Goal: Task Accomplishment & Management: Manage account settings

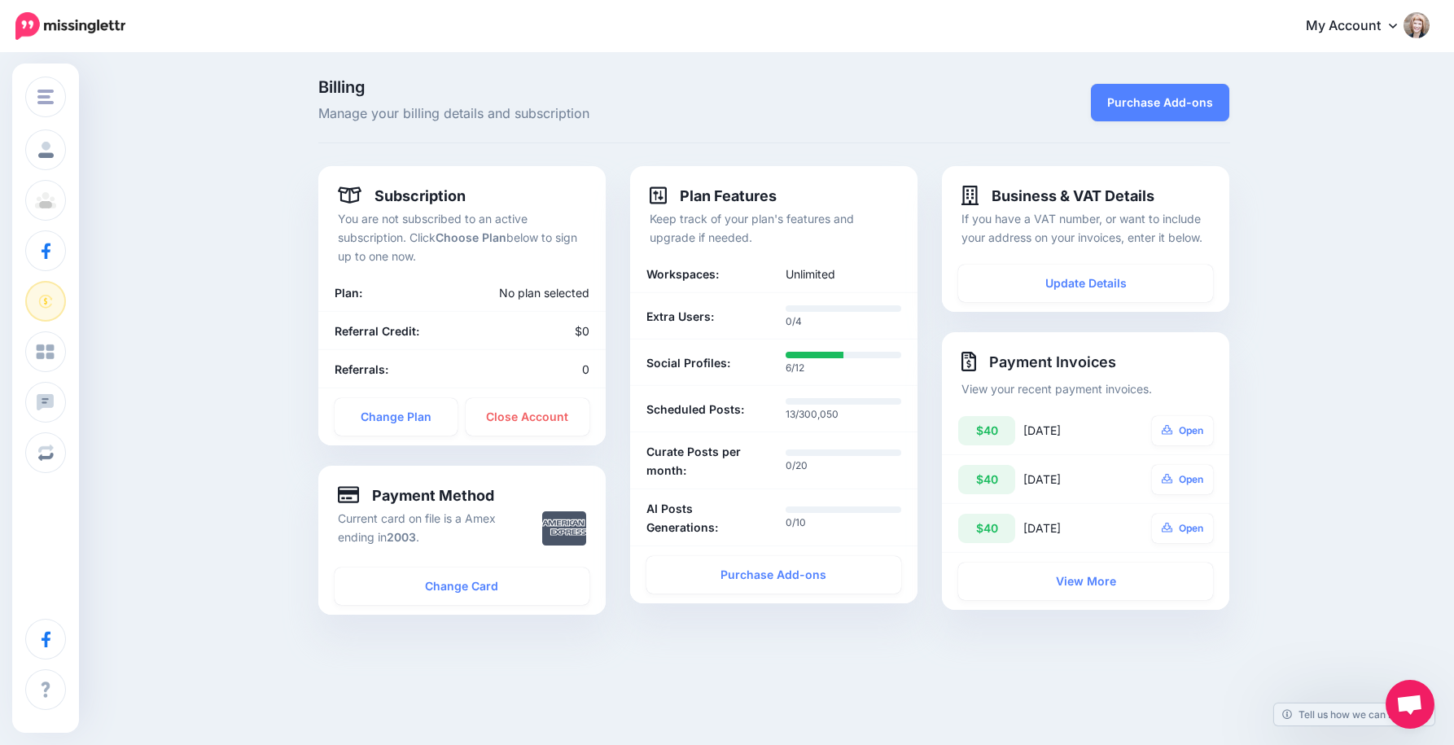
click at [1418, 29] on img at bounding box center [1416, 25] width 26 height 26
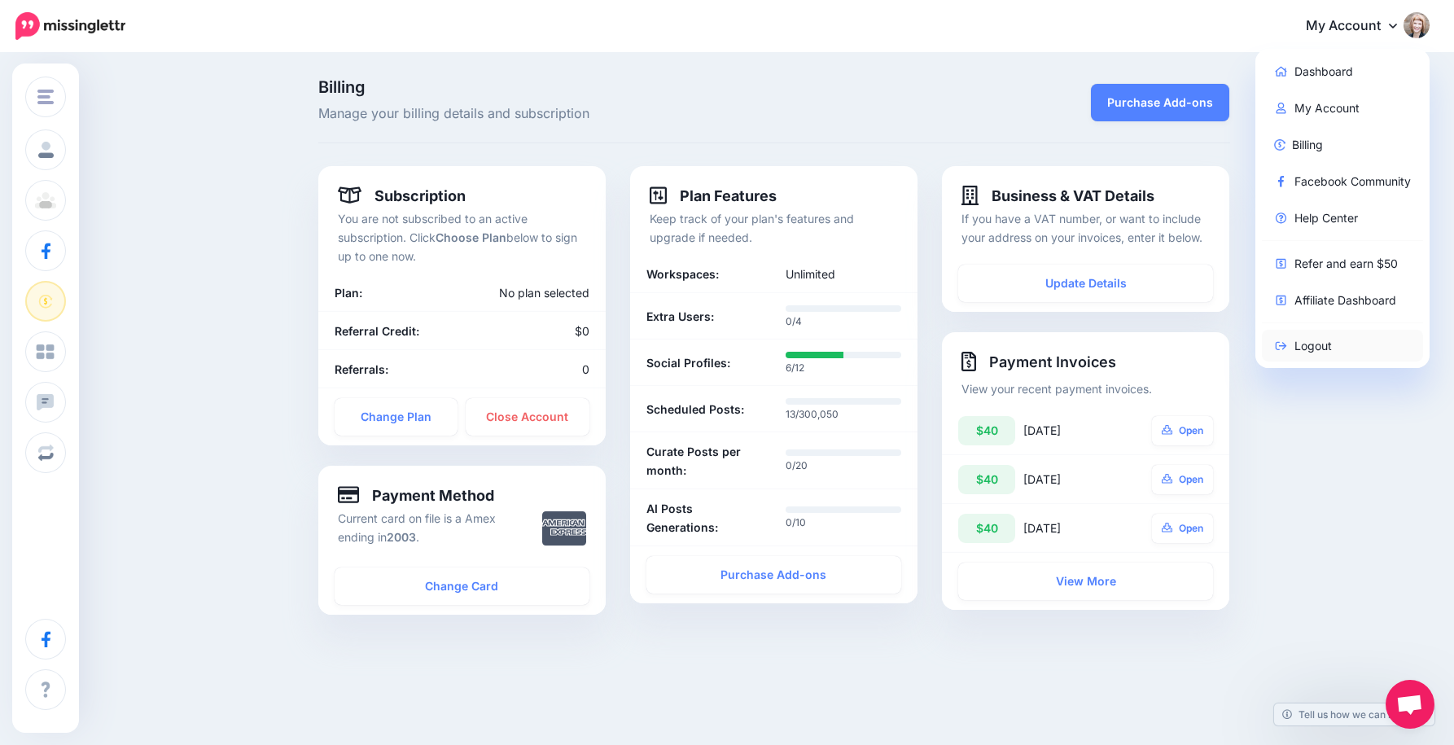
click at [1325, 346] on link "Logout" at bounding box center [1343, 346] width 162 height 32
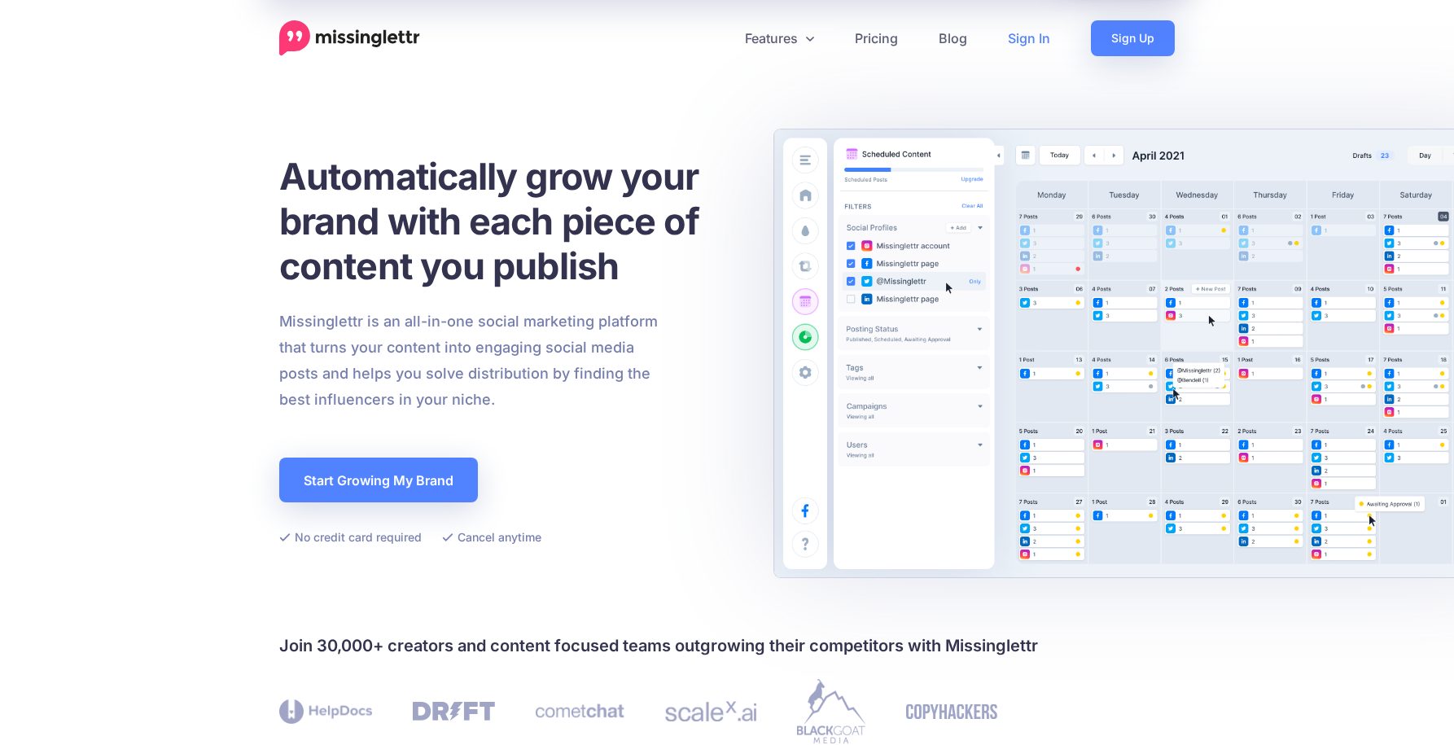
click at [1036, 38] on link "Sign In" at bounding box center [1028, 38] width 83 height 36
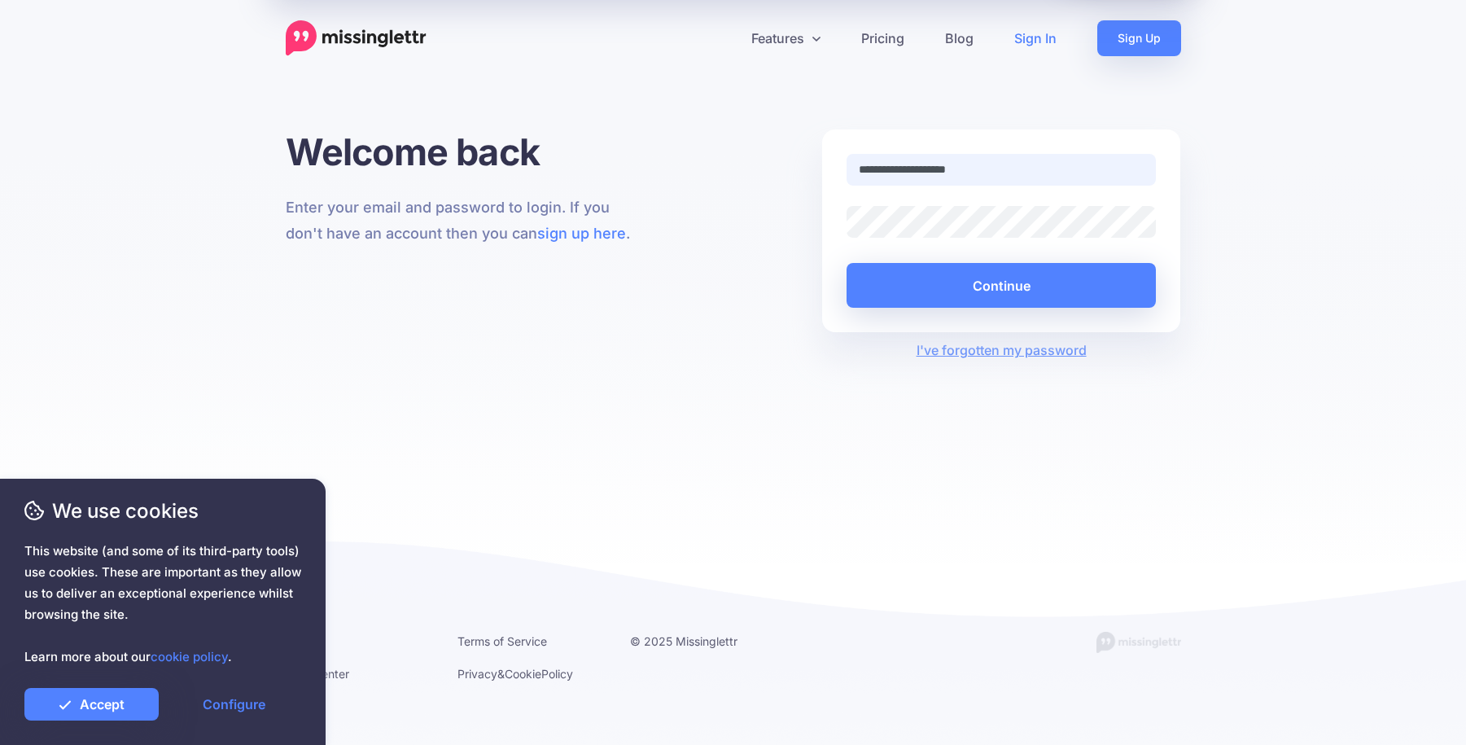
click at [966, 170] on input "**********" at bounding box center [1001, 170] width 310 height 32
paste input "text"
type input "**********"
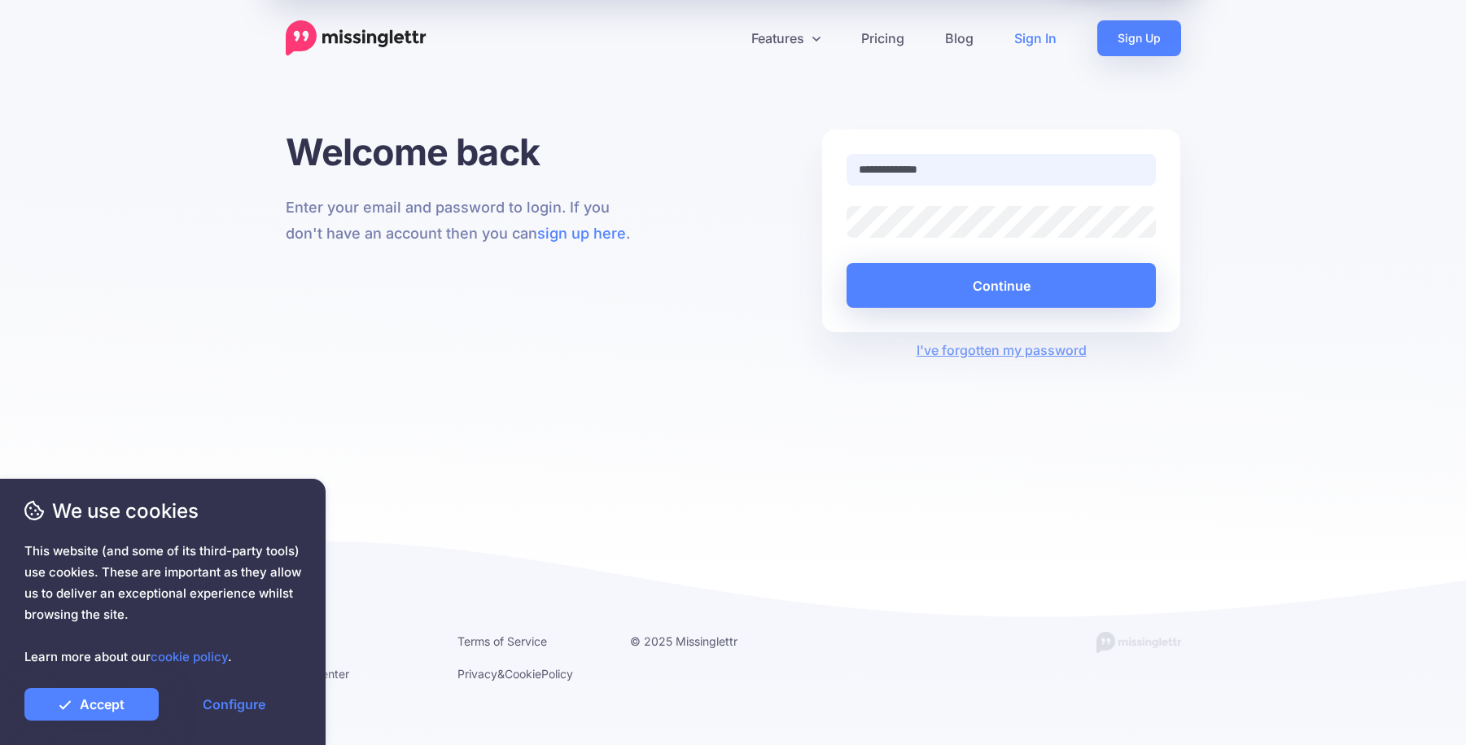
click at [916, 164] on input "**********" at bounding box center [1001, 170] width 310 height 32
type input "**********"
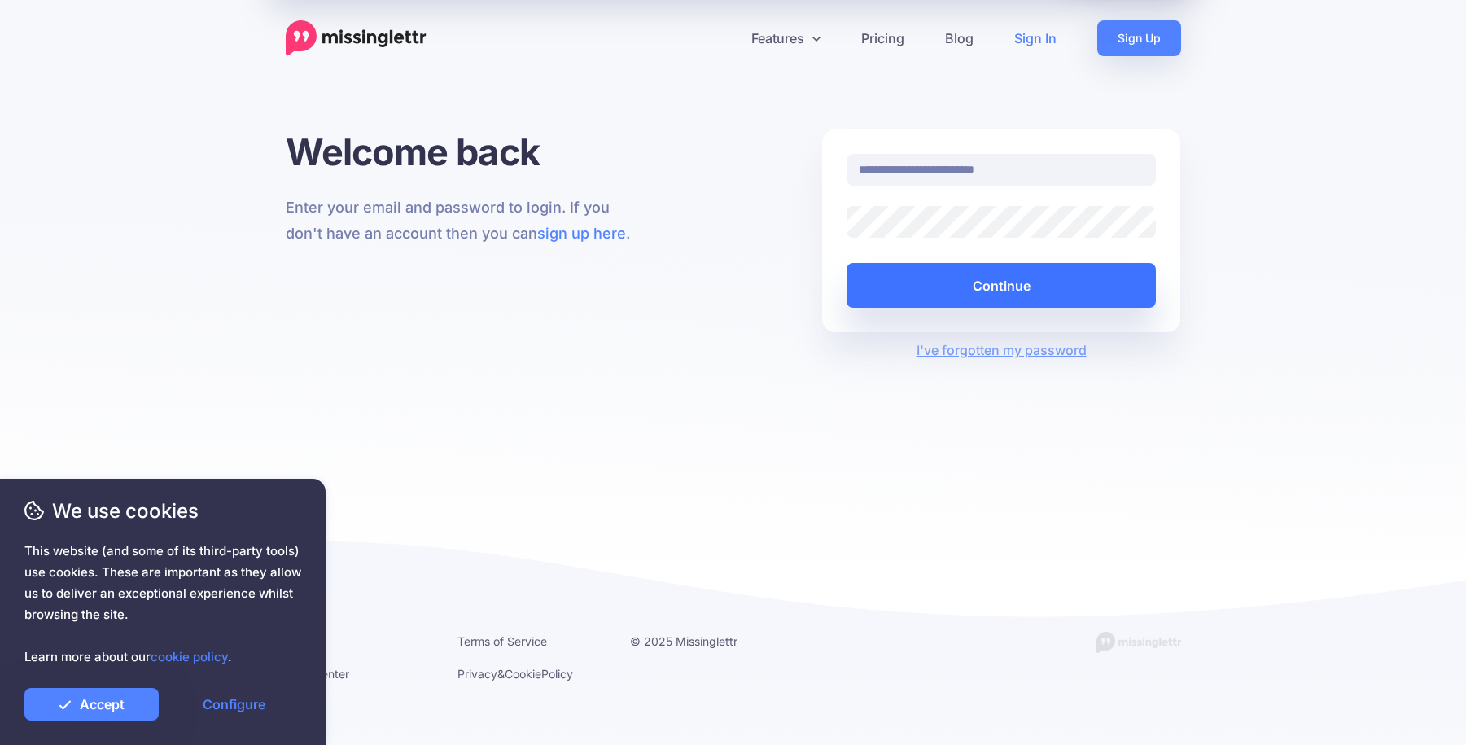
click at [986, 284] on button "Continue" at bounding box center [1001, 285] width 310 height 45
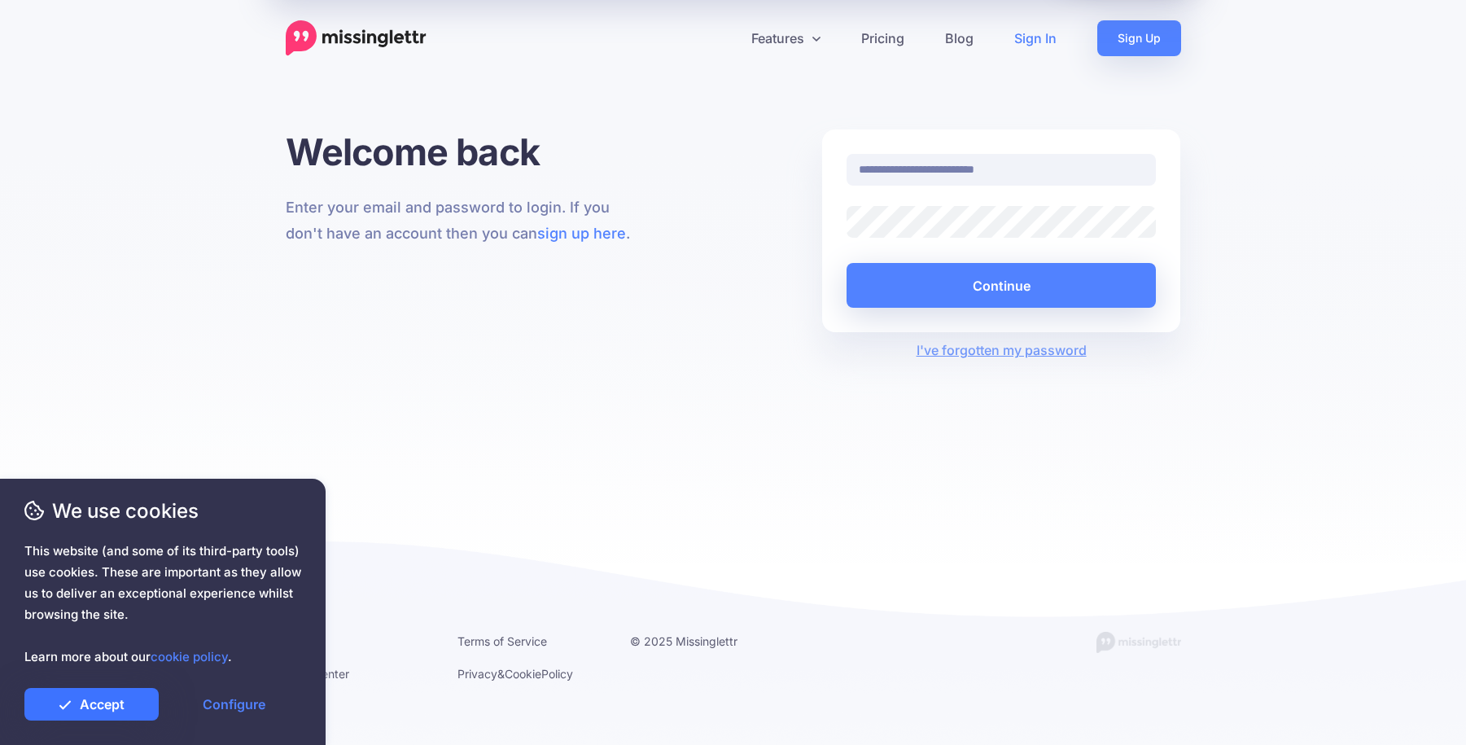
click at [111, 702] on link "Accept" at bounding box center [91, 704] width 134 height 33
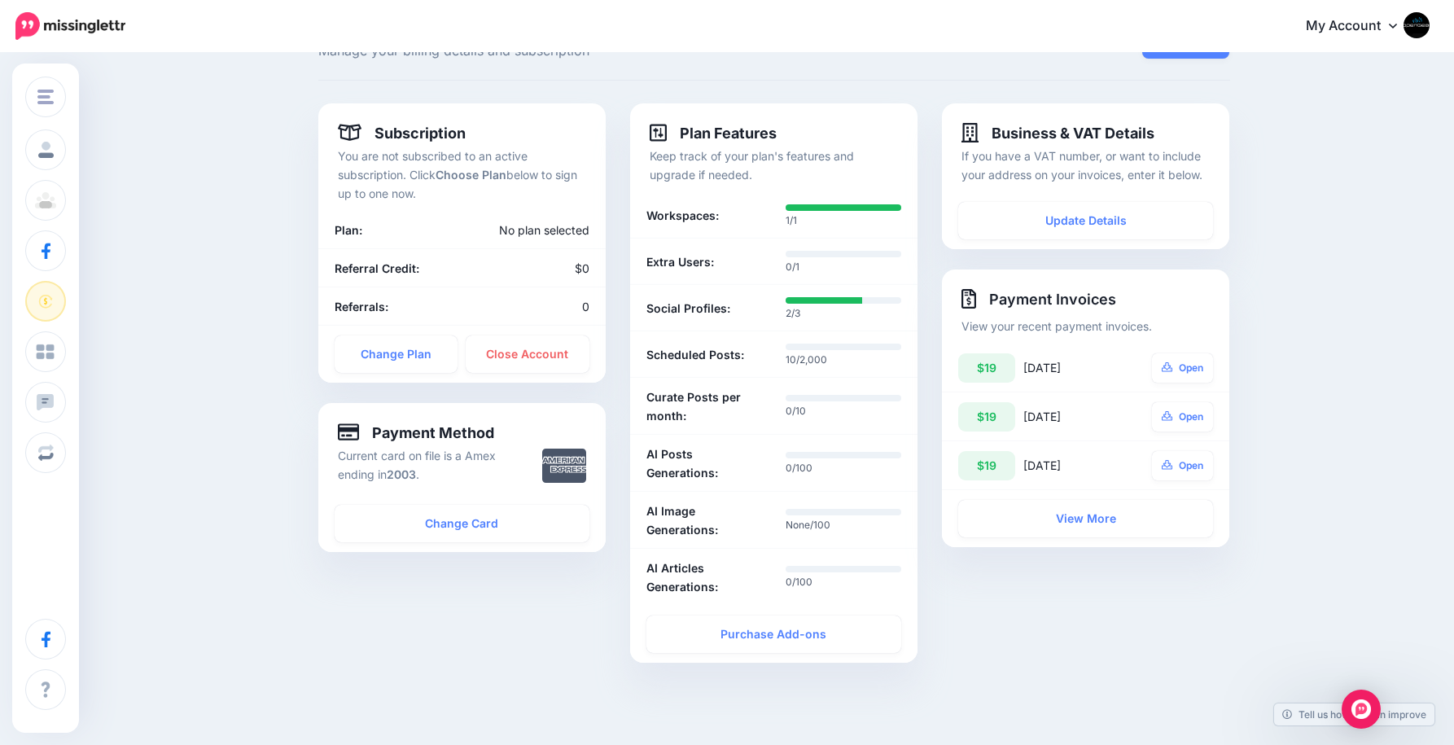
scroll to position [83, 0]
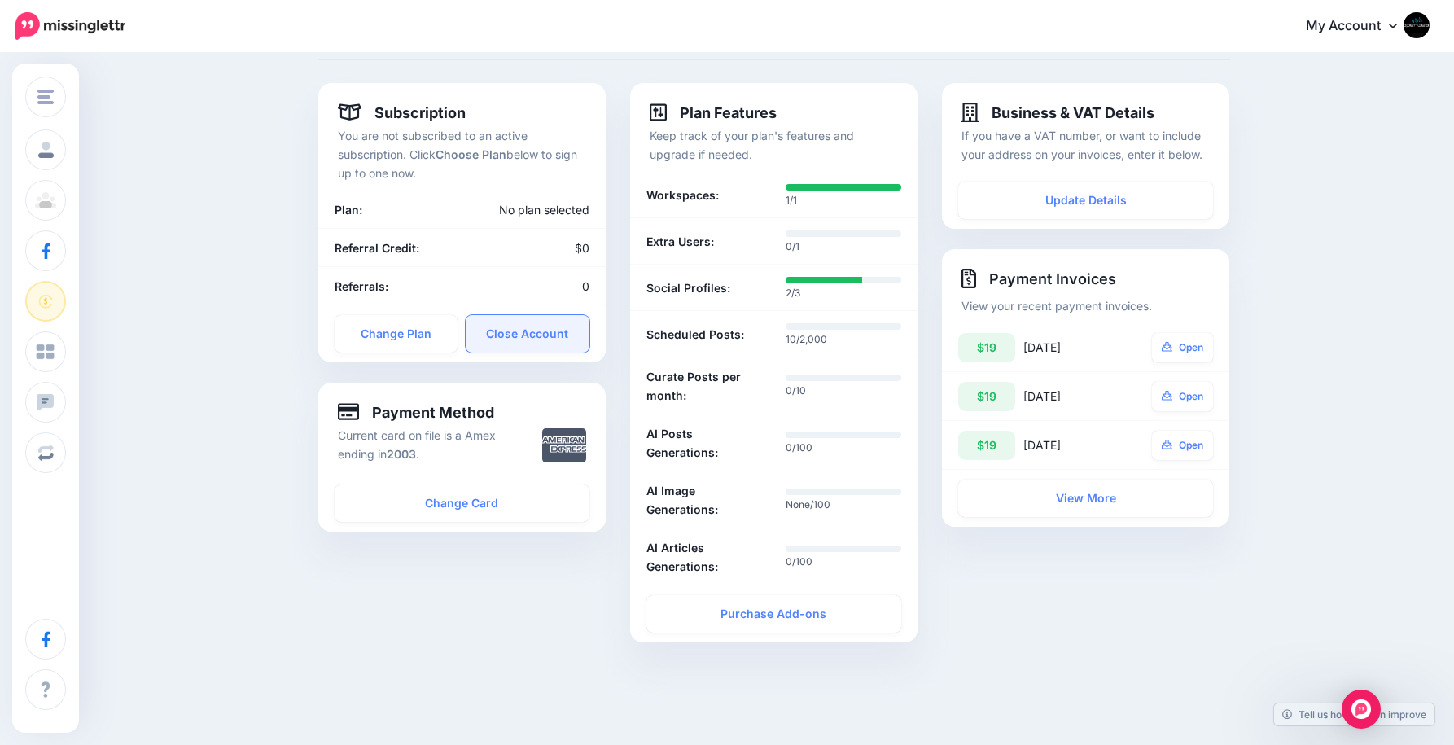
click at [531, 343] on link "Close Account" at bounding box center [528, 333] width 124 height 37
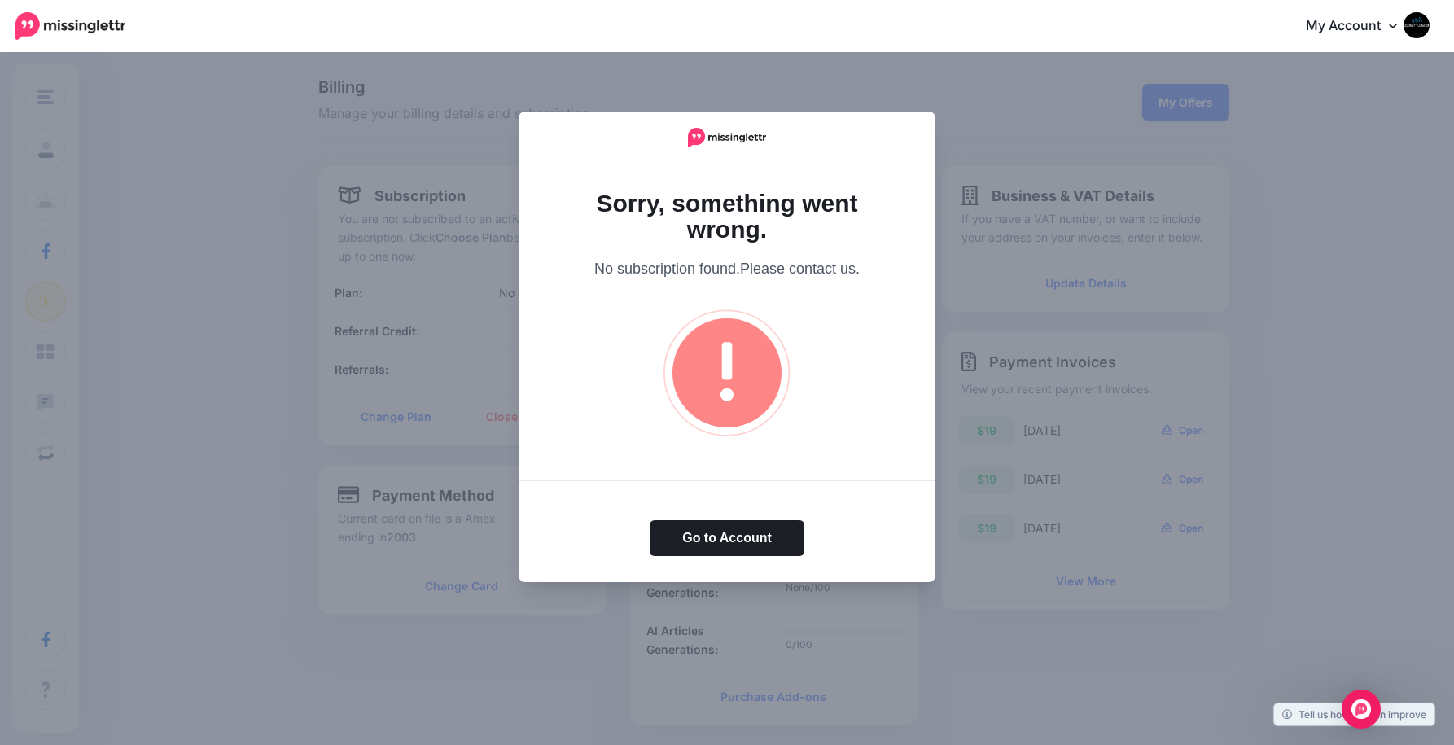
click at [182, 402] on div at bounding box center [727, 372] width 1454 height 745
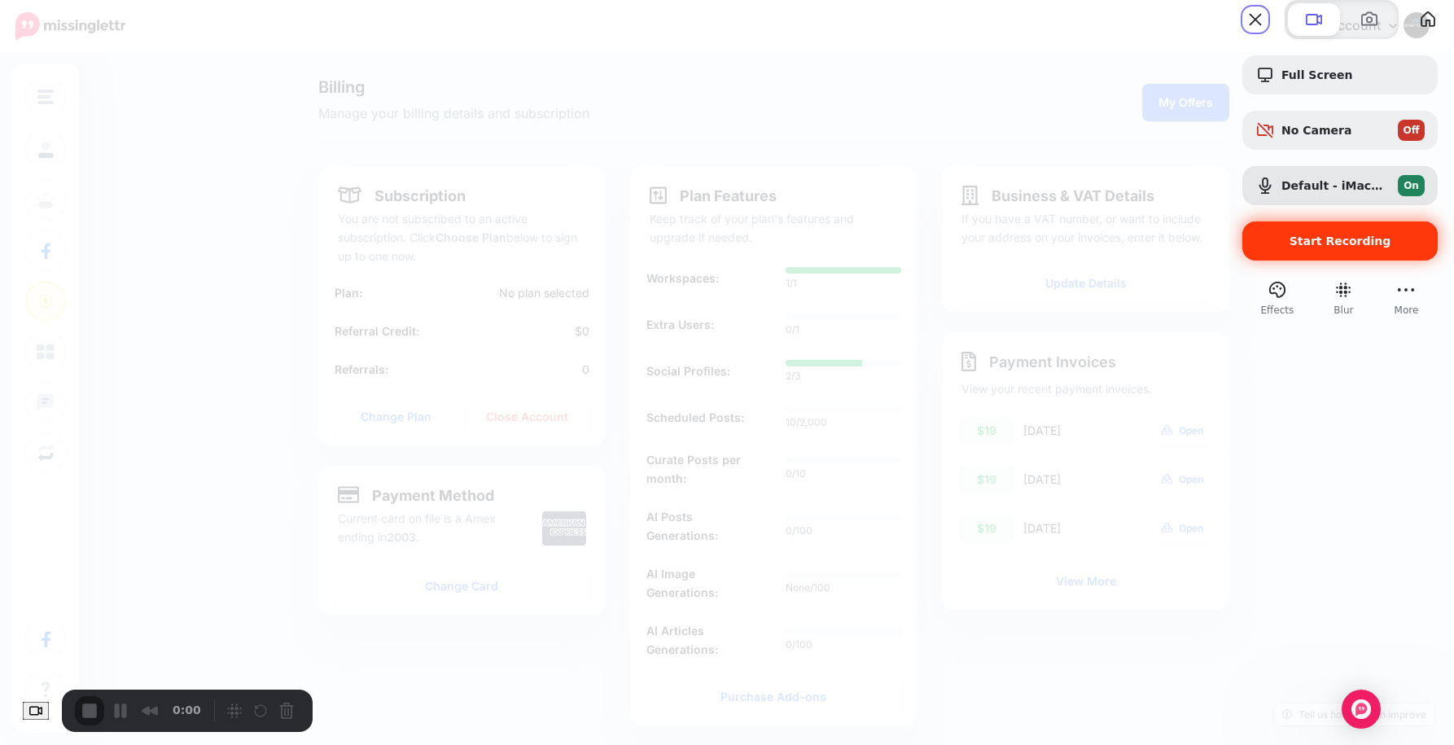
click at [1292, 247] on span "Start Recording" at bounding box center [1340, 240] width 102 height 13
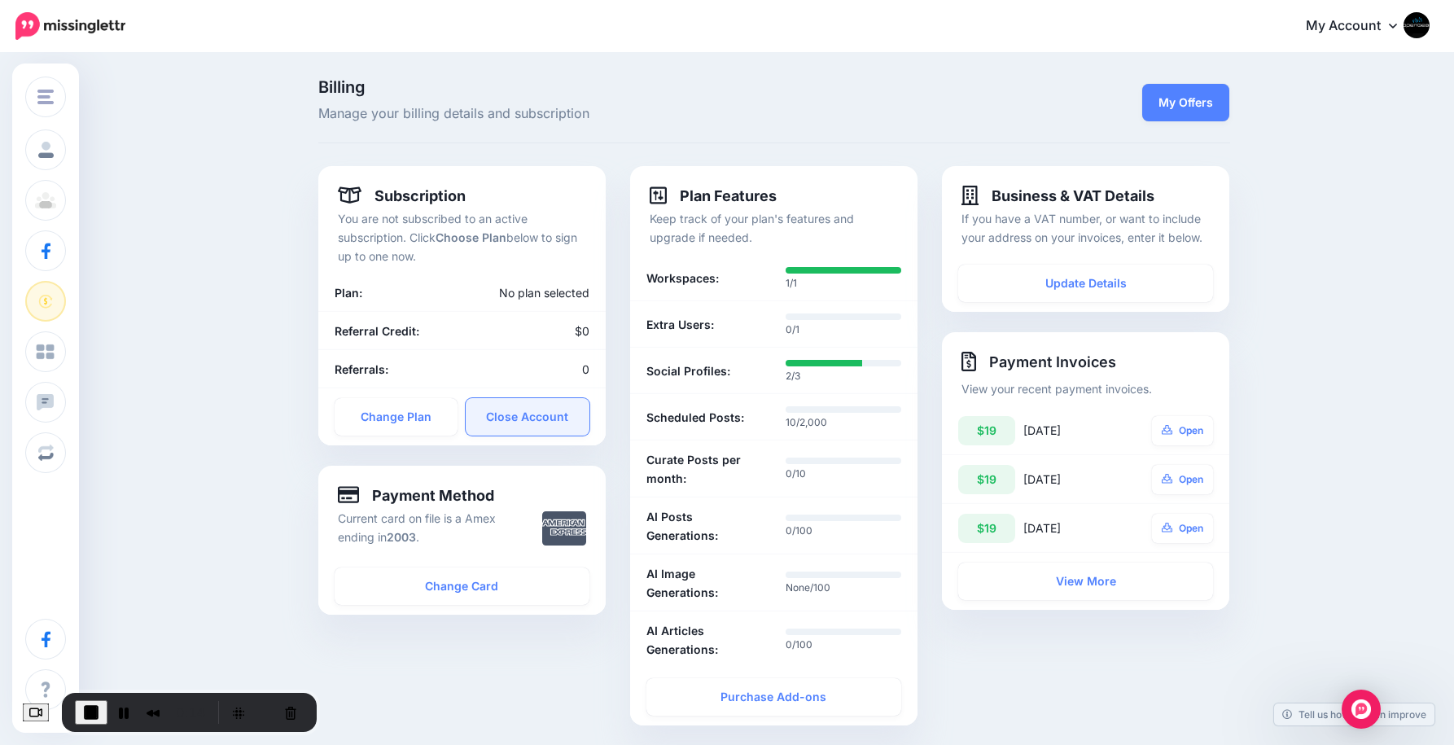
click at [536, 417] on link "Close Account" at bounding box center [528, 416] width 124 height 37
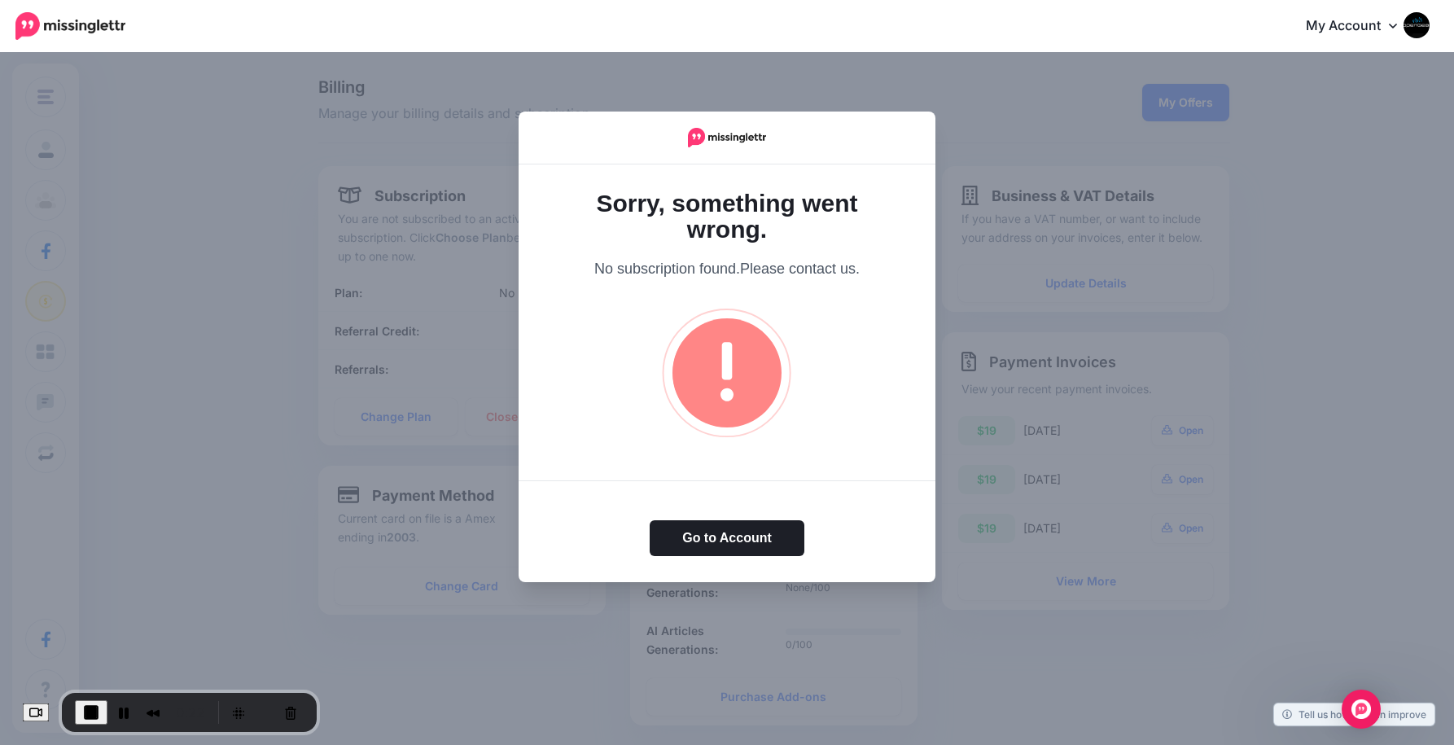
click at [787, 263] on span "Please contact us." at bounding box center [800, 268] width 120 height 16
click at [730, 532] on button "Go to Account" at bounding box center [727, 538] width 155 height 36
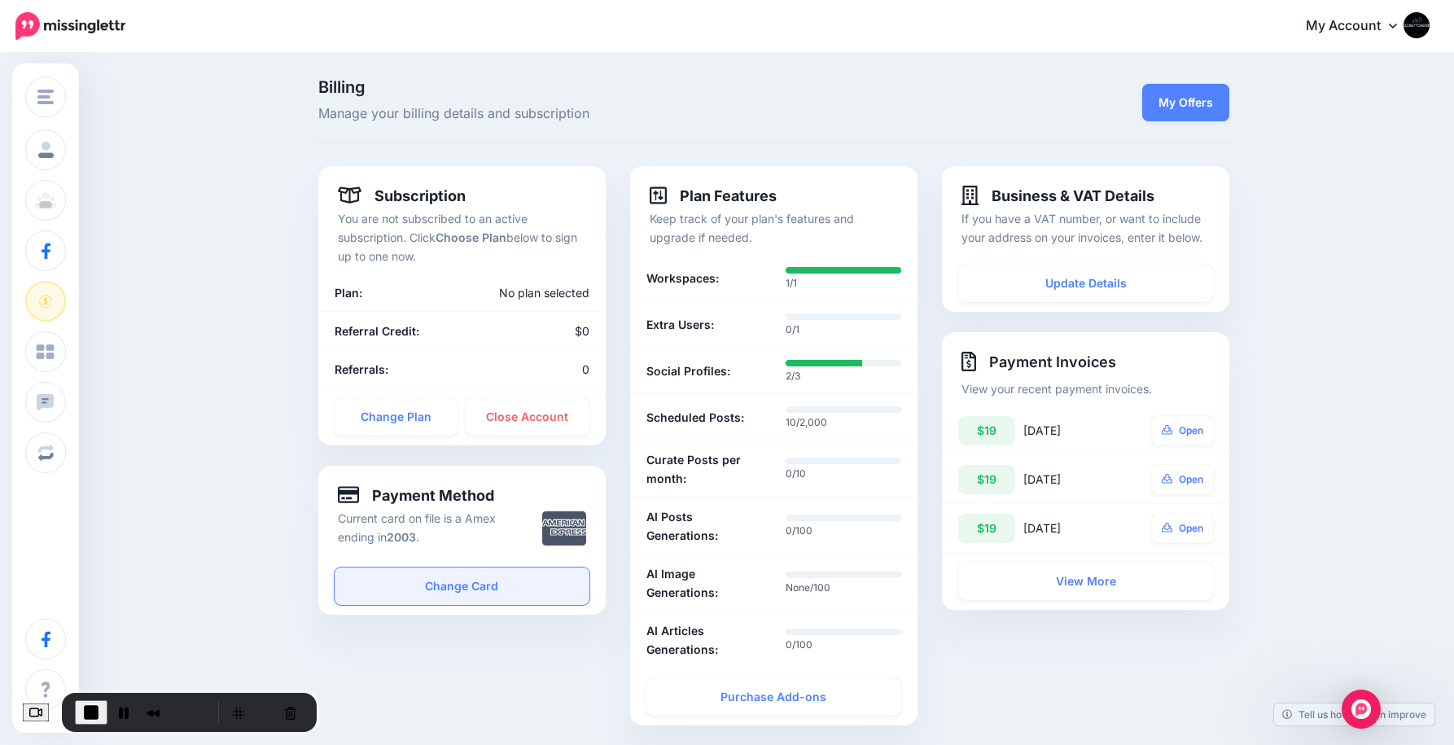
click at [449, 588] on link "Change Card" at bounding box center [462, 585] width 255 height 37
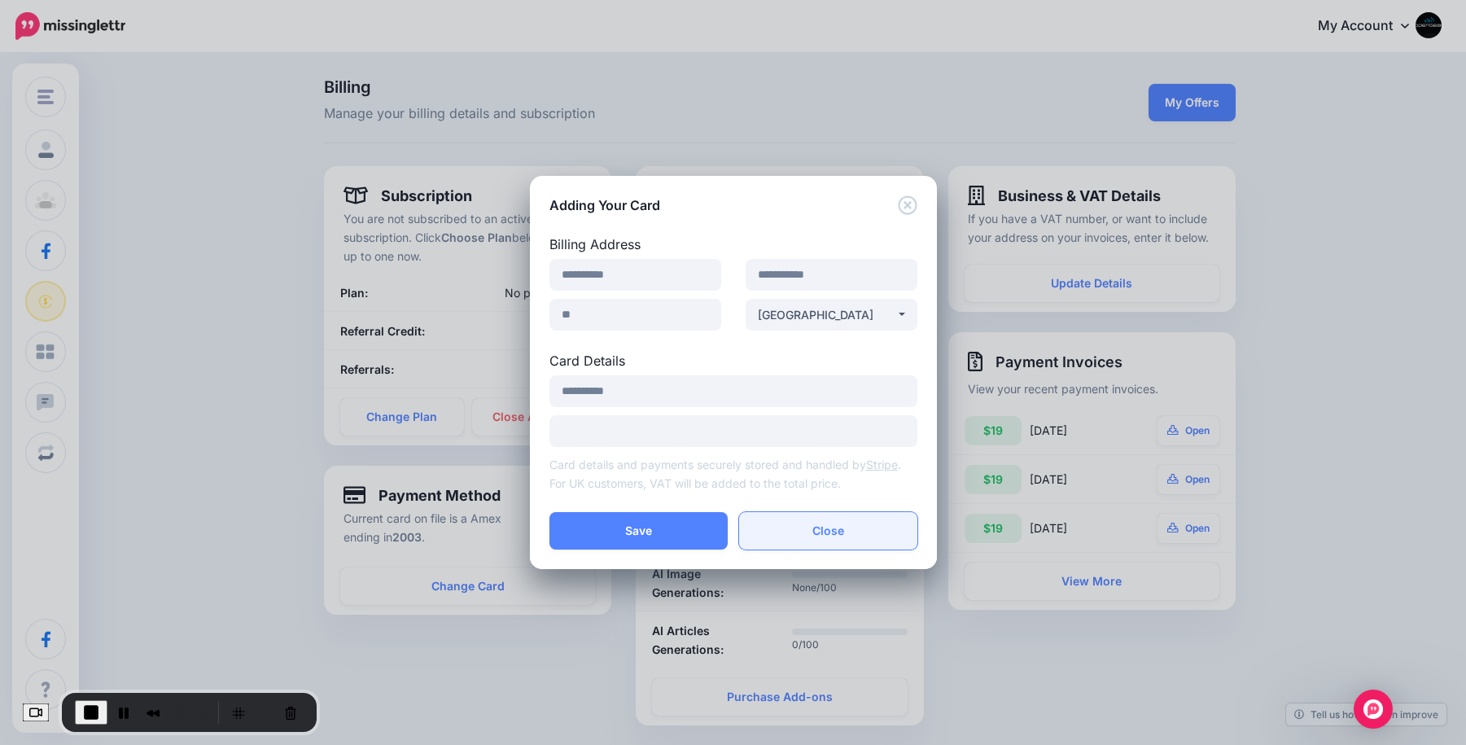
click at [870, 542] on button "Close" at bounding box center [828, 530] width 178 height 37
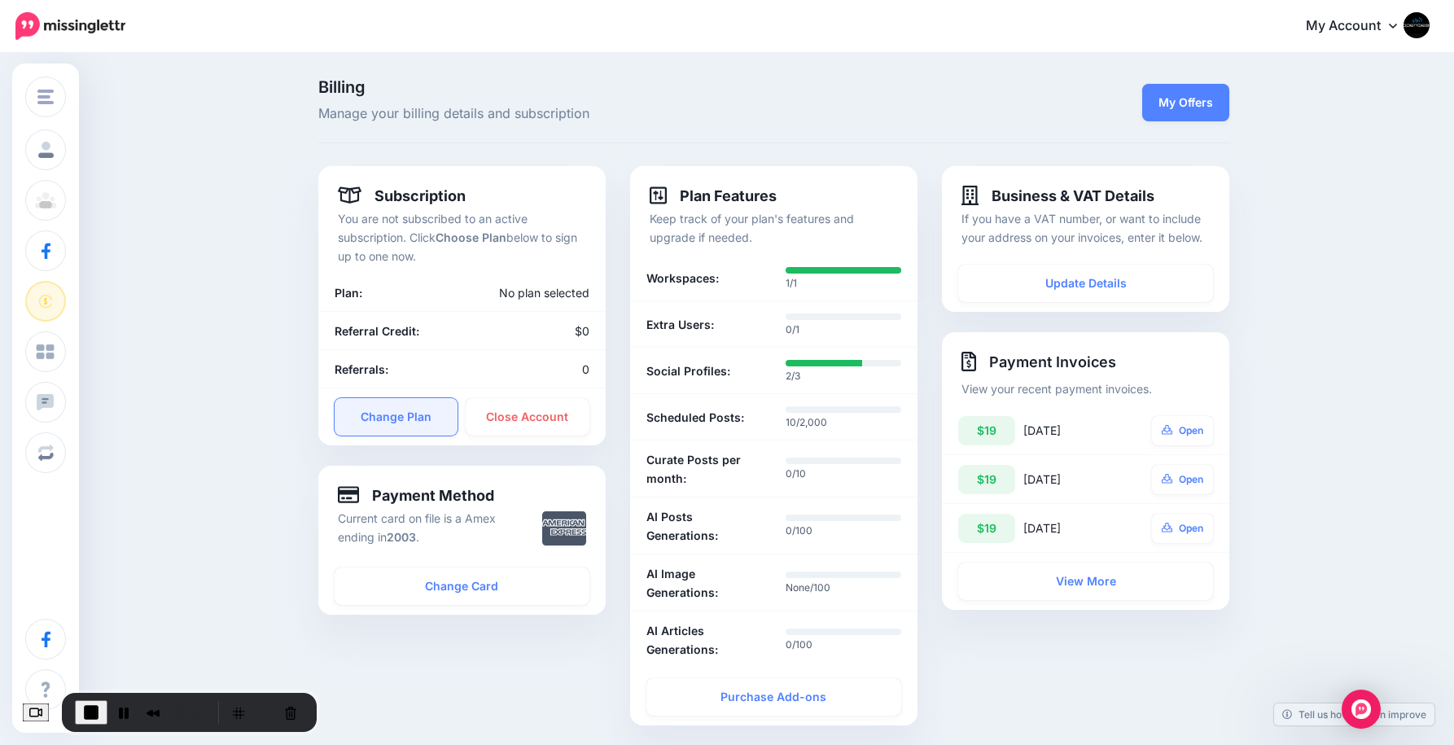
click at [376, 405] on link "Change Plan" at bounding box center [397, 416] width 124 height 37
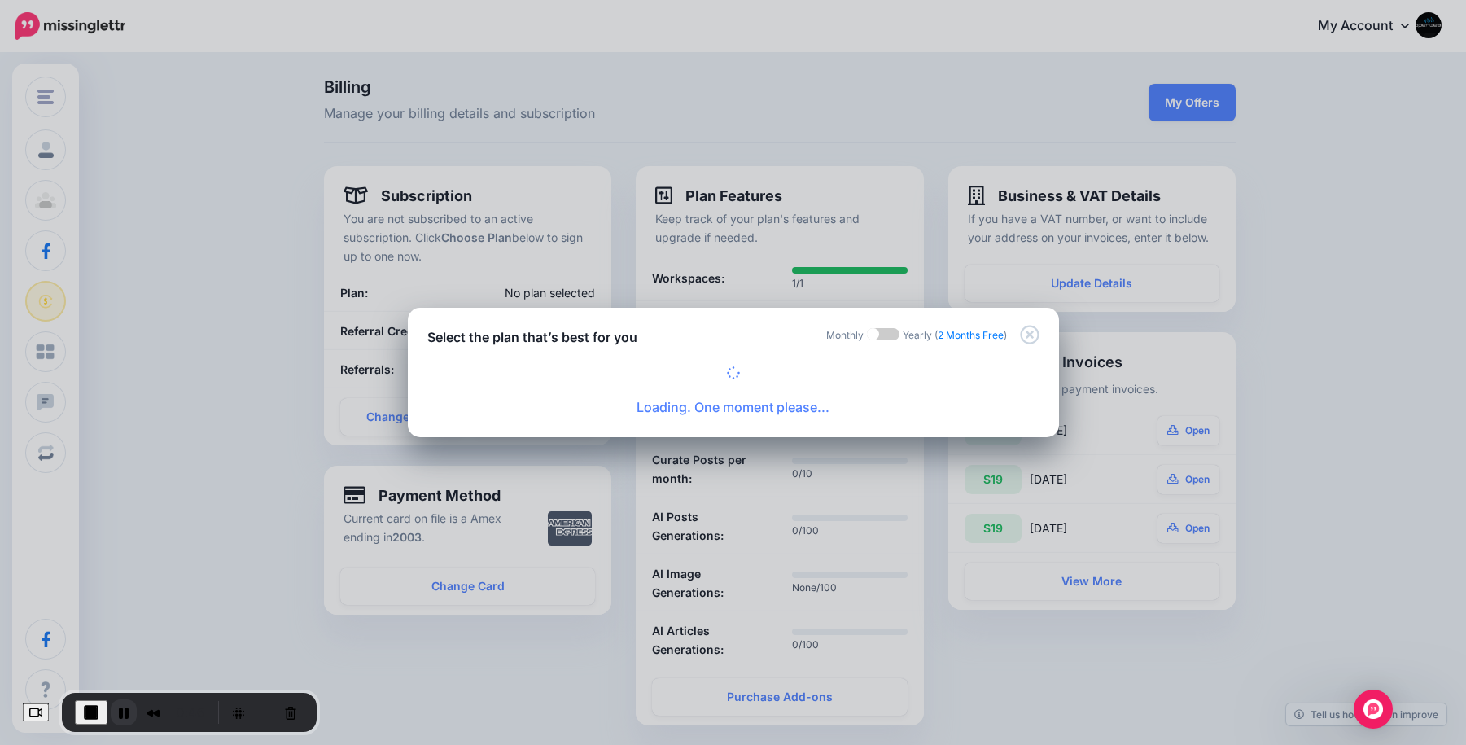
click at [131, 709] on button "Pause Recording" at bounding box center [124, 712] width 26 height 26
click at [135, 709] on button "Pause Recording" at bounding box center [124, 712] width 26 height 26
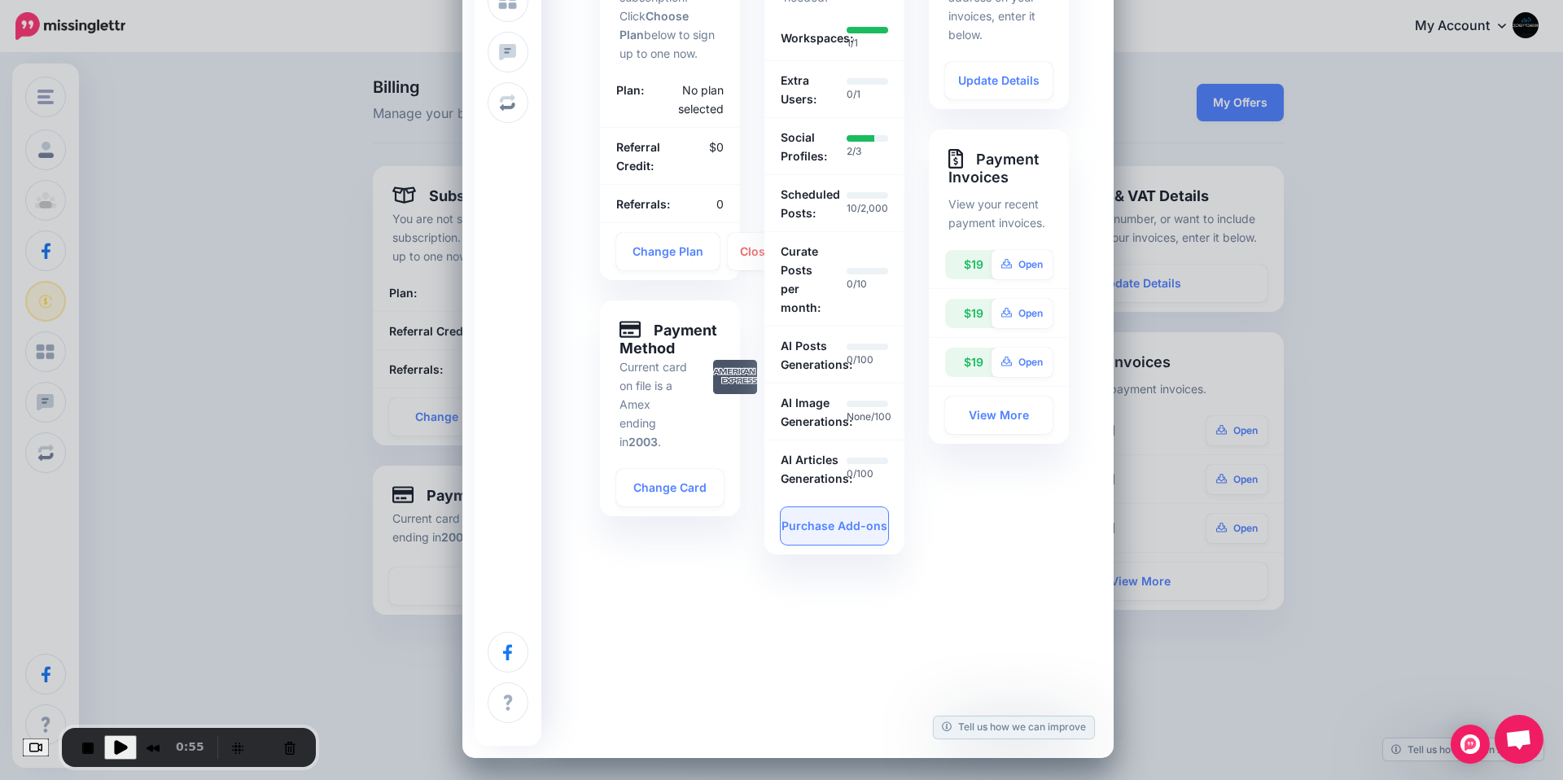
scroll to position [374, 0]
click at [696, 492] on link "Change Card" at bounding box center [669, 486] width 107 height 37
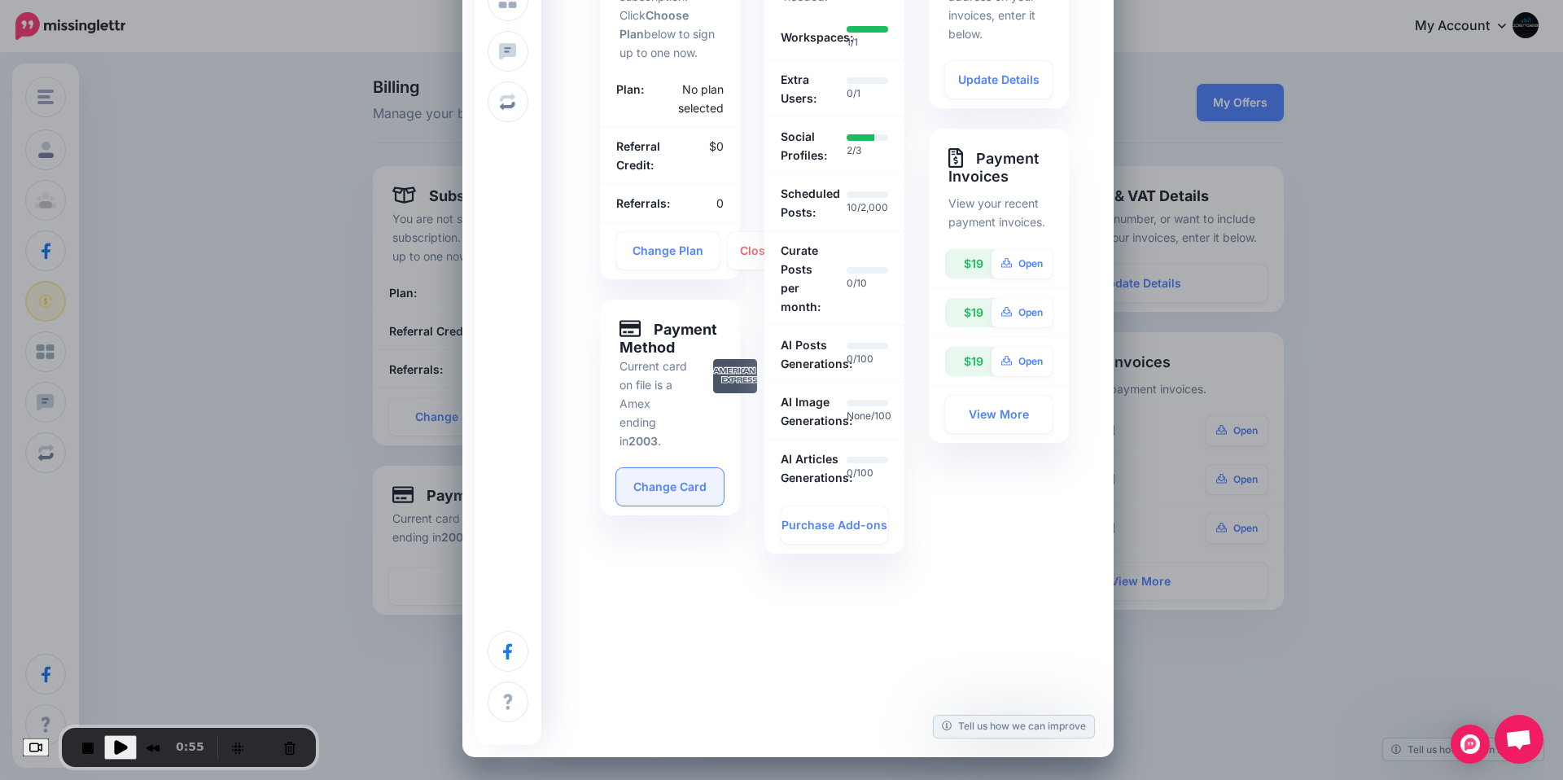
click at [695, 492] on link "Change Card" at bounding box center [669, 486] width 107 height 37
click at [698, 488] on link "Change Card" at bounding box center [669, 486] width 107 height 37
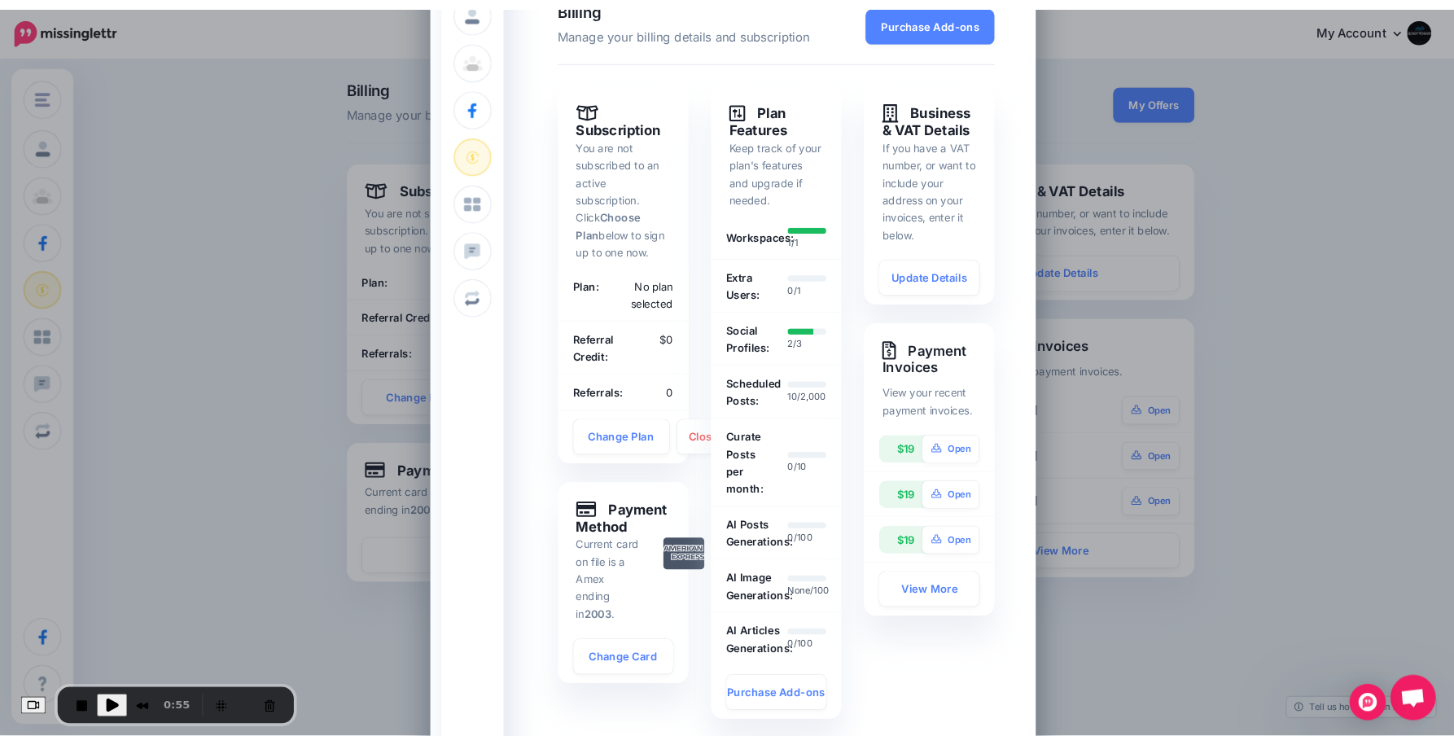
scroll to position [0, 0]
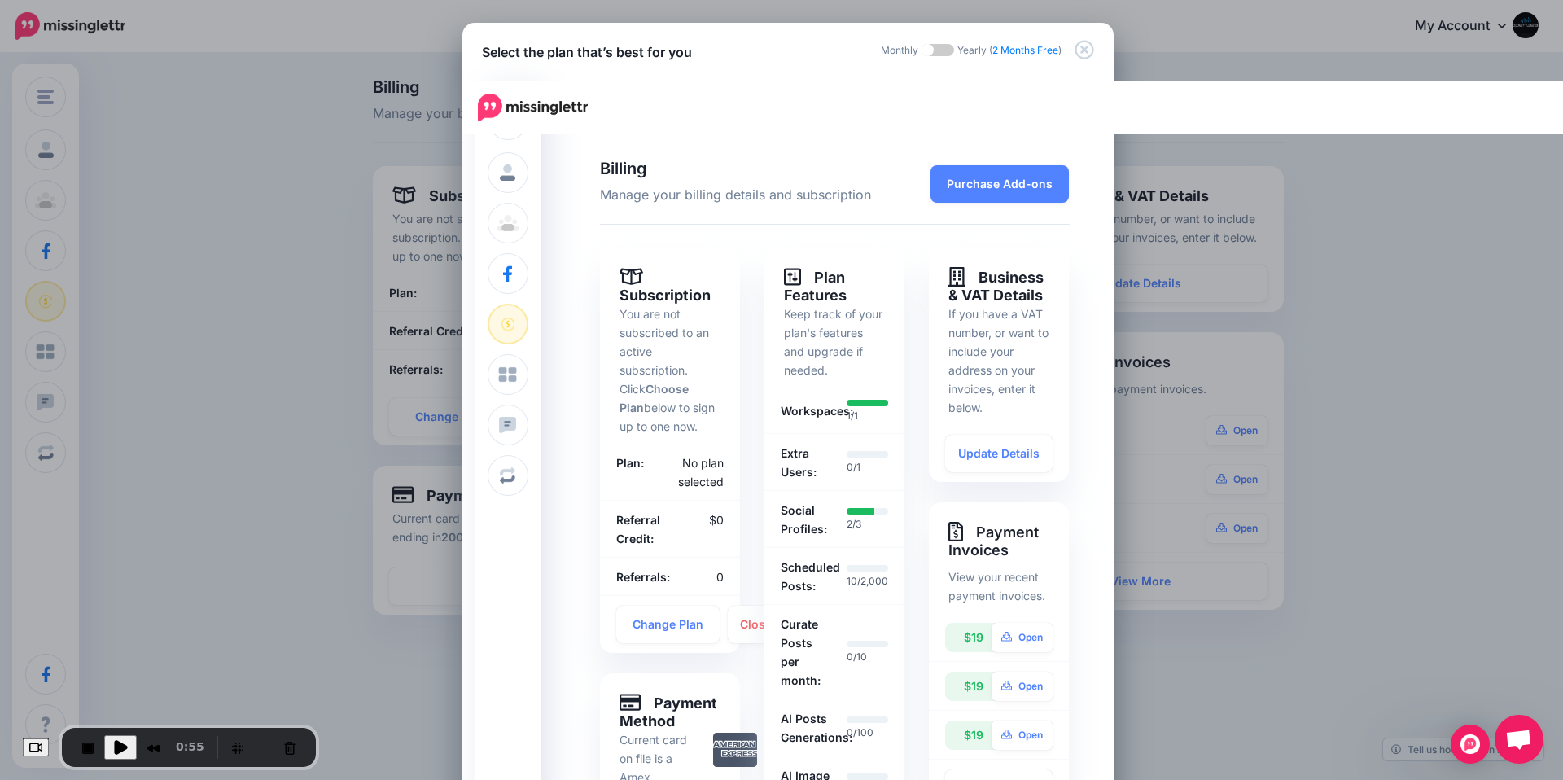
click at [1087, 47] on div "Select the plan that’s best for you Monthly Yearly ( 2 Months Free )" at bounding box center [787, 42] width 651 height 39
click at [1078, 53] on icon "Close" at bounding box center [1084, 50] width 20 height 20
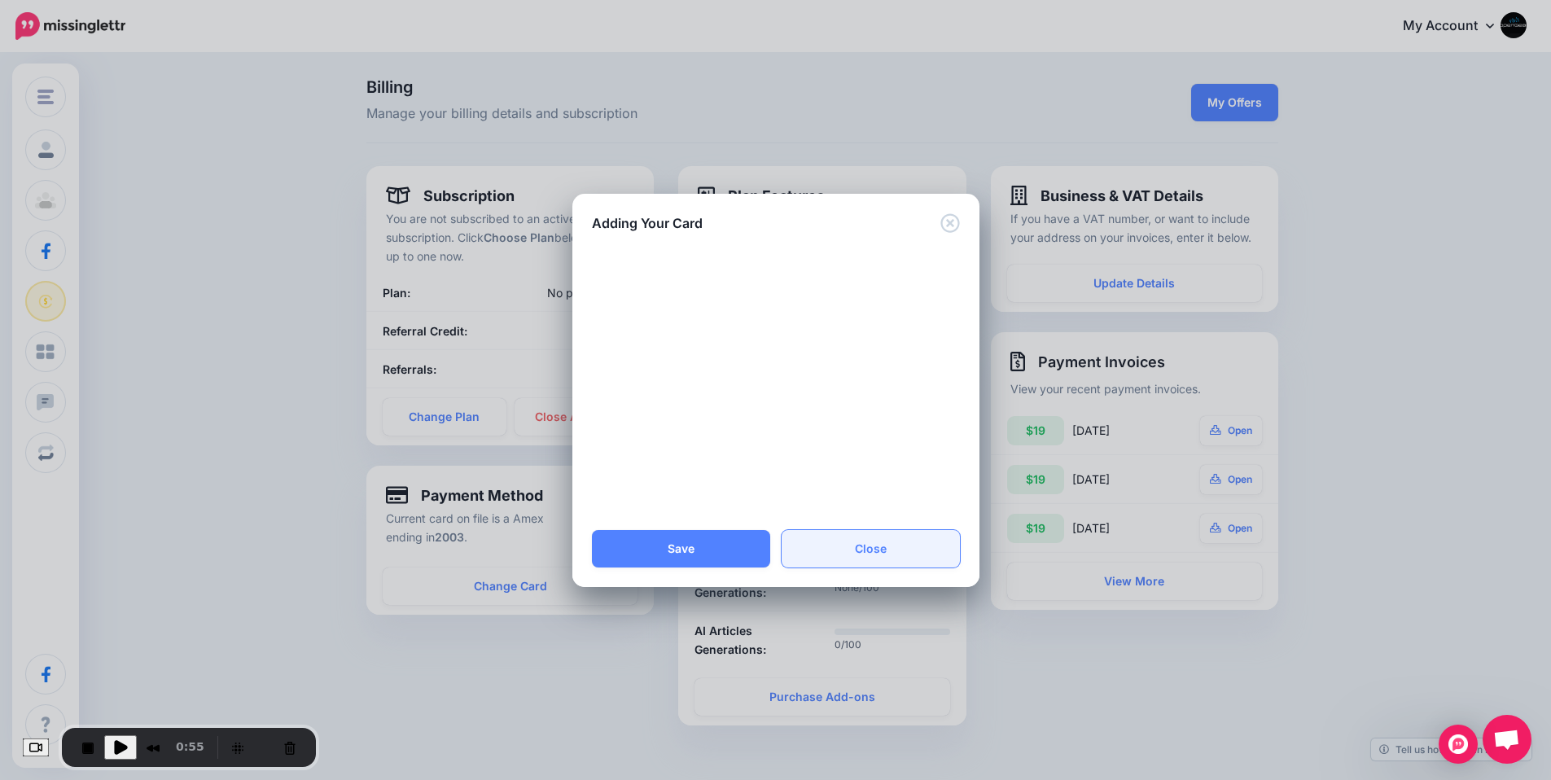
click at [866, 544] on button "Close" at bounding box center [870, 548] width 178 height 37
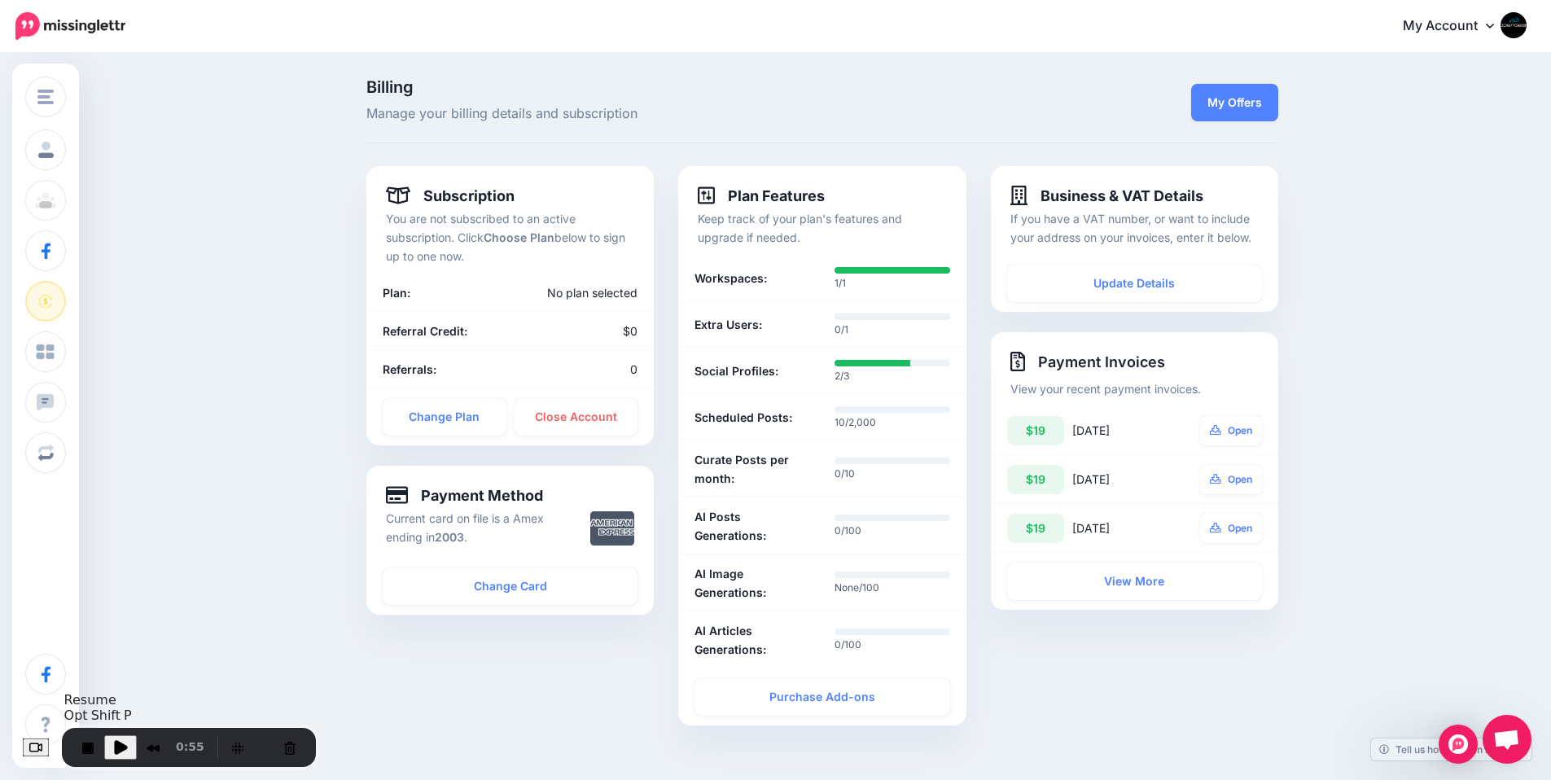
click at [127, 744] on span "Play Recording" at bounding box center [121, 747] width 20 height 20
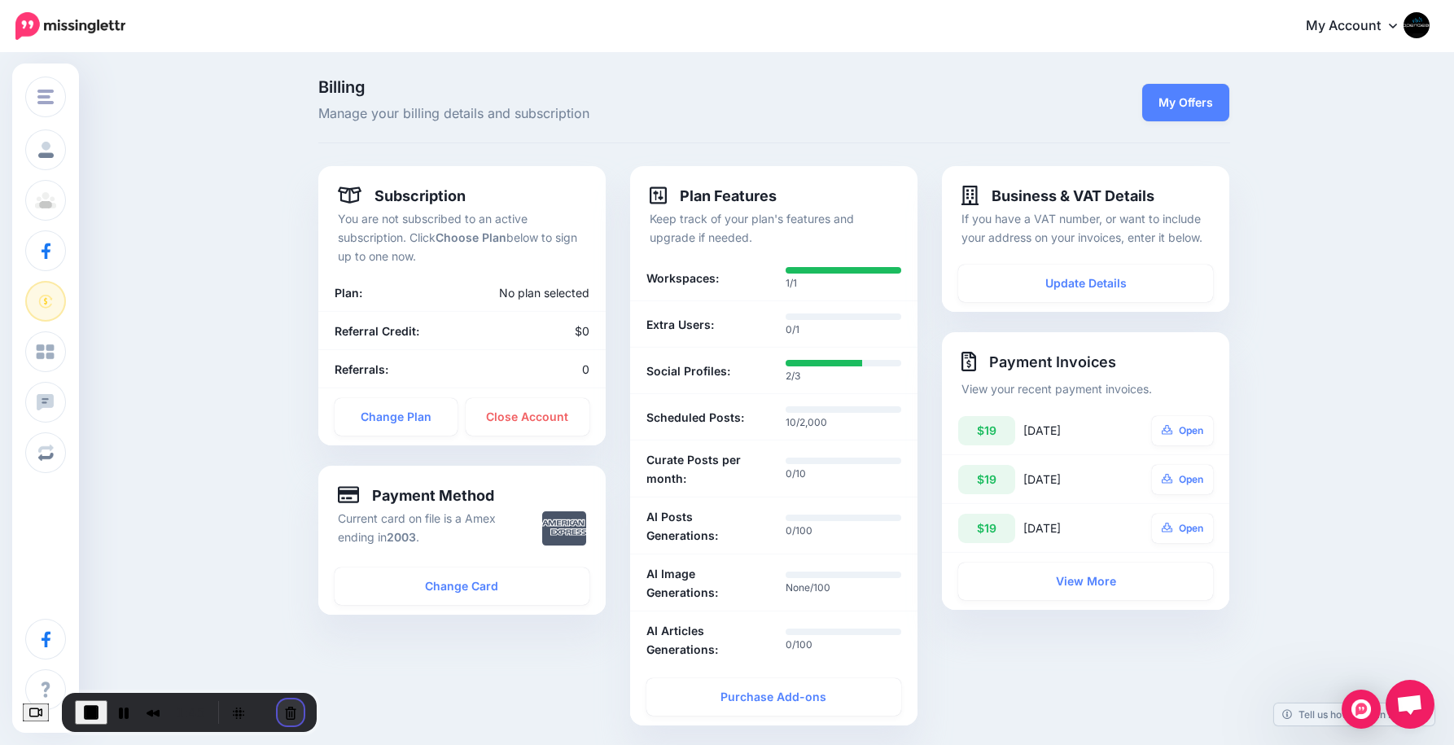
click at [299, 710] on button "Cancel Recording" at bounding box center [291, 712] width 26 height 26
